Goal: Use online tool/utility: Utilize a website feature to perform a specific function

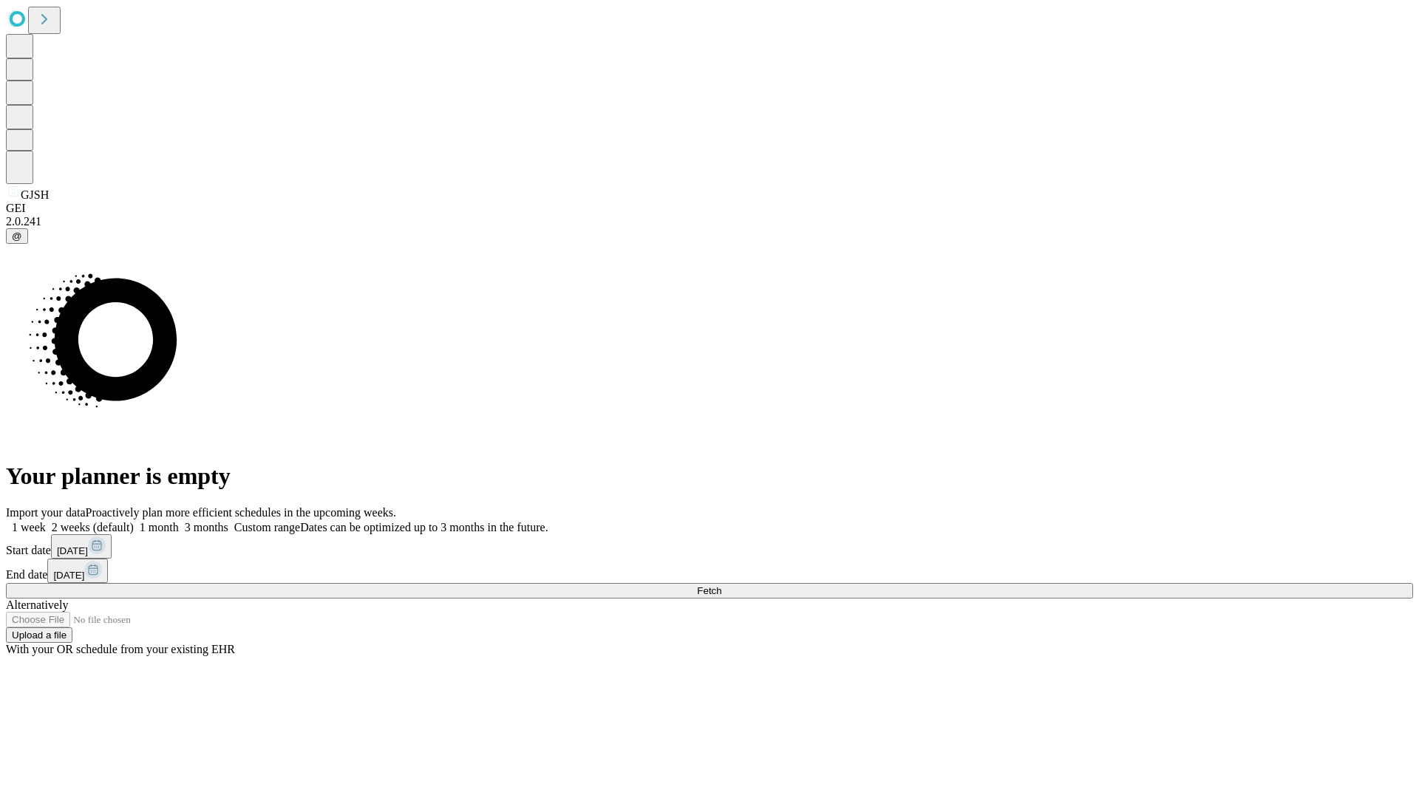
click at [721, 585] on span "Fetch" at bounding box center [709, 590] width 24 height 11
